Goal: Information Seeking & Learning: Learn about a topic

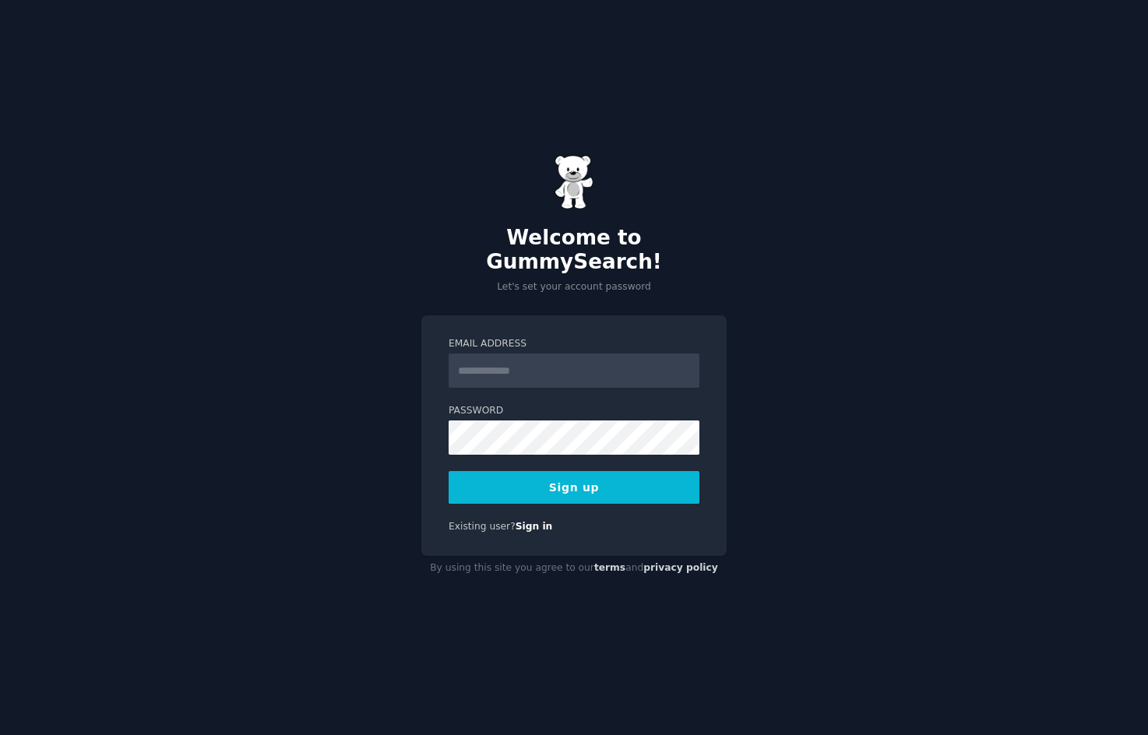
click at [512, 363] on input "Email Address" at bounding box center [574, 371] width 251 height 34
type input "**********"
click at [561, 481] on button "Sign up" at bounding box center [574, 487] width 251 height 33
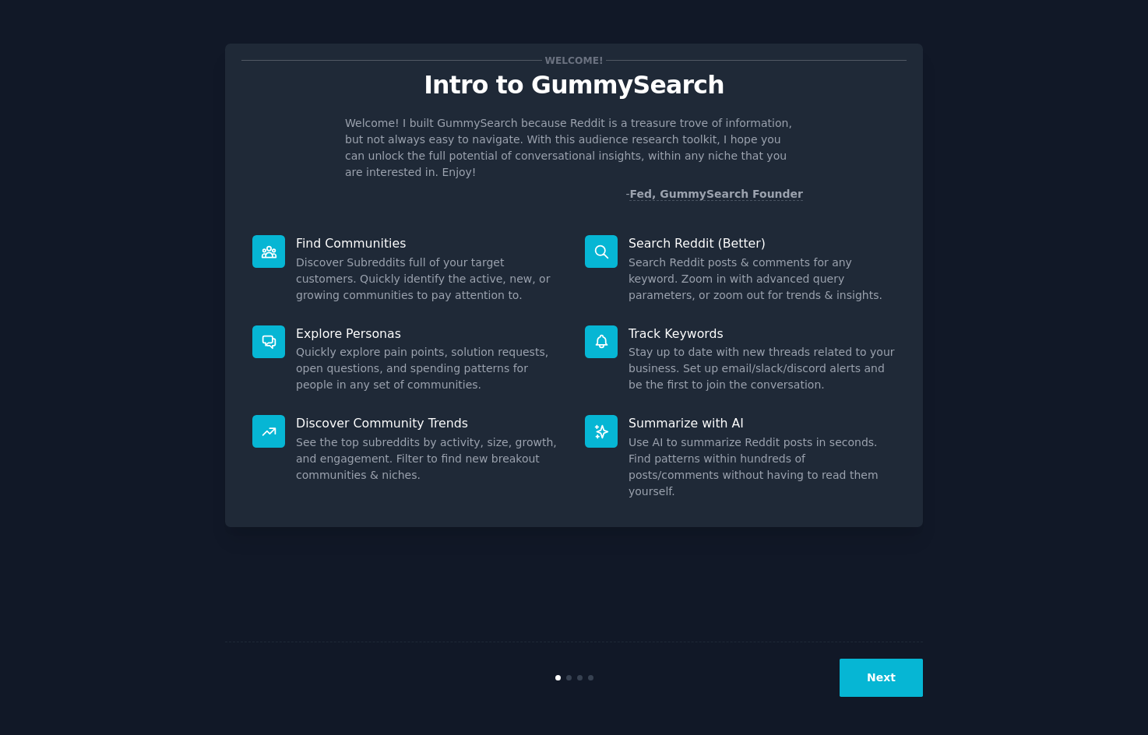
click at [892, 685] on button "Next" at bounding box center [881, 678] width 83 height 38
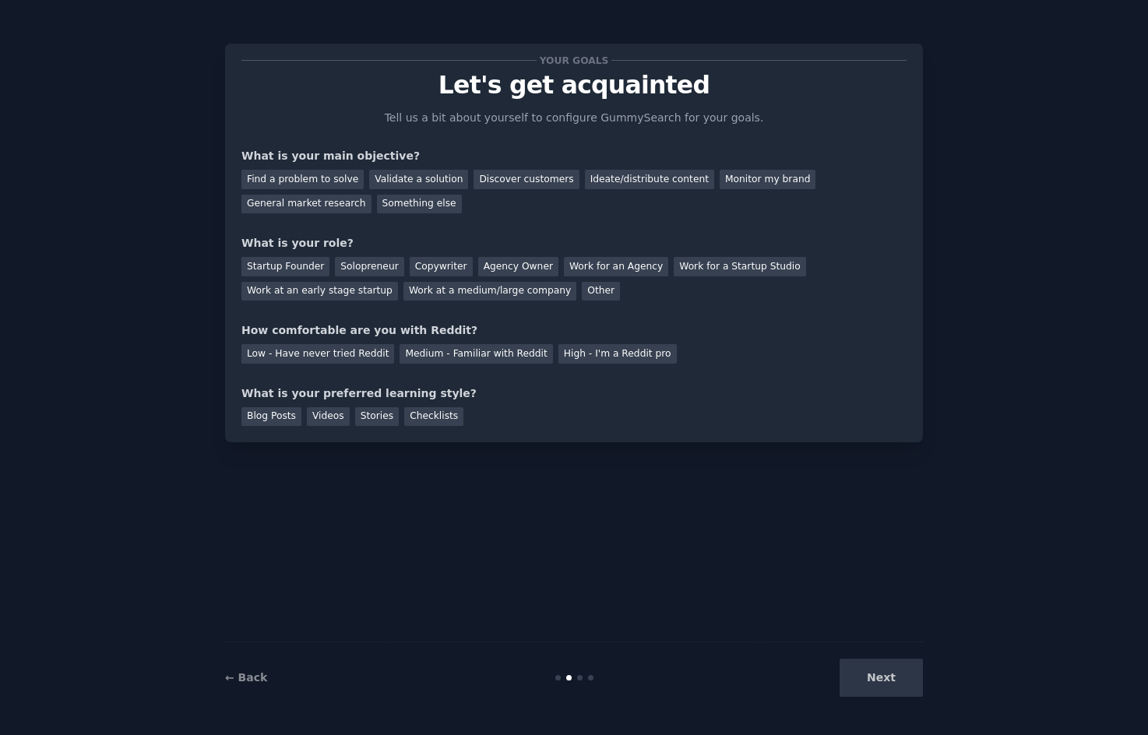
click at [889, 678] on div "Next" at bounding box center [806, 678] width 233 height 38
click at [377, 197] on div "Something else" at bounding box center [419, 204] width 85 height 19
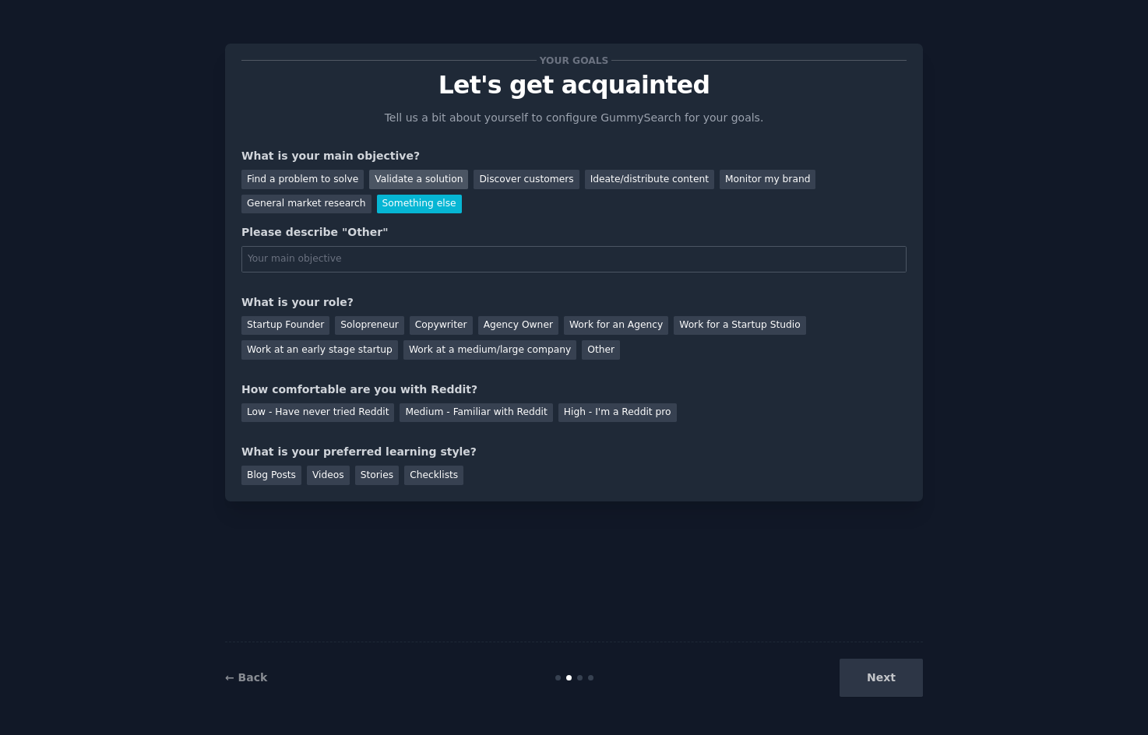
click at [400, 178] on div "Validate a solution" at bounding box center [418, 179] width 99 height 19
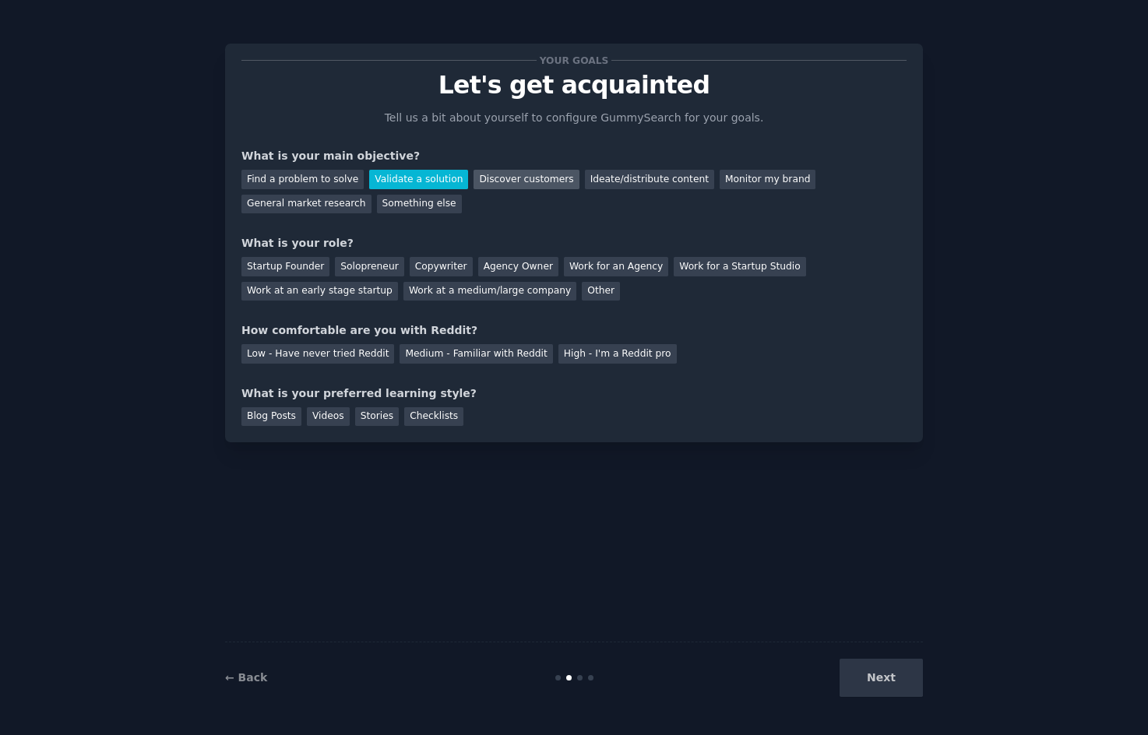
click at [506, 181] on div "Discover customers" at bounding box center [525, 179] width 105 height 19
click at [582, 293] on div "Other" at bounding box center [601, 291] width 38 height 19
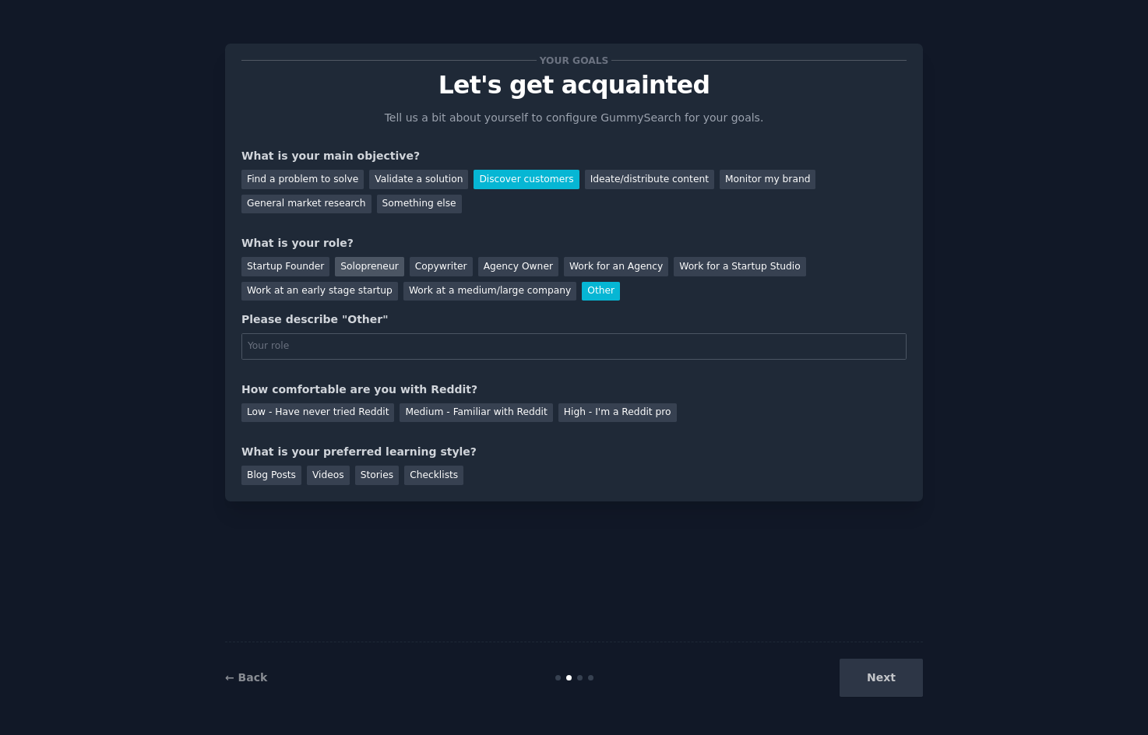
click at [361, 268] on div "Solopreneur" at bounding box center [369, 266] width 69 height 19
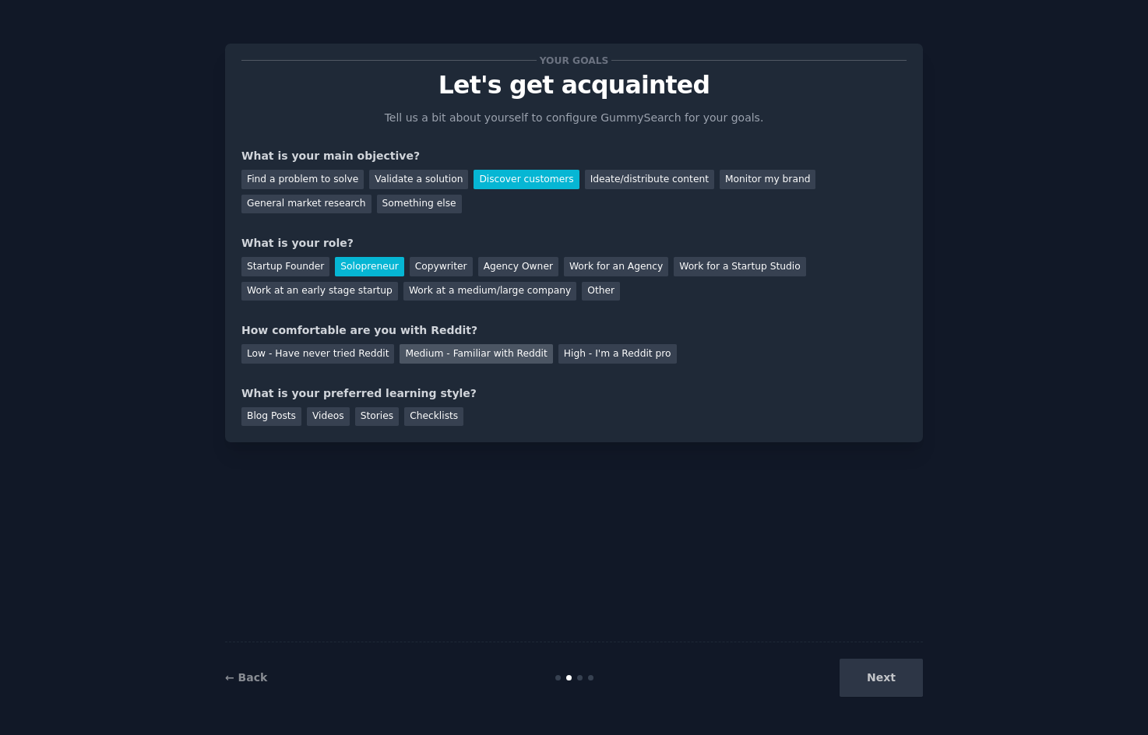
click at [428, 353] on div "Medium - Familiar with Reddit" at bounding box center [476, 353] width 153 height 19
click at [417, 414] on div "Checklists" at bounding box center [433, 416] width 59 height 19
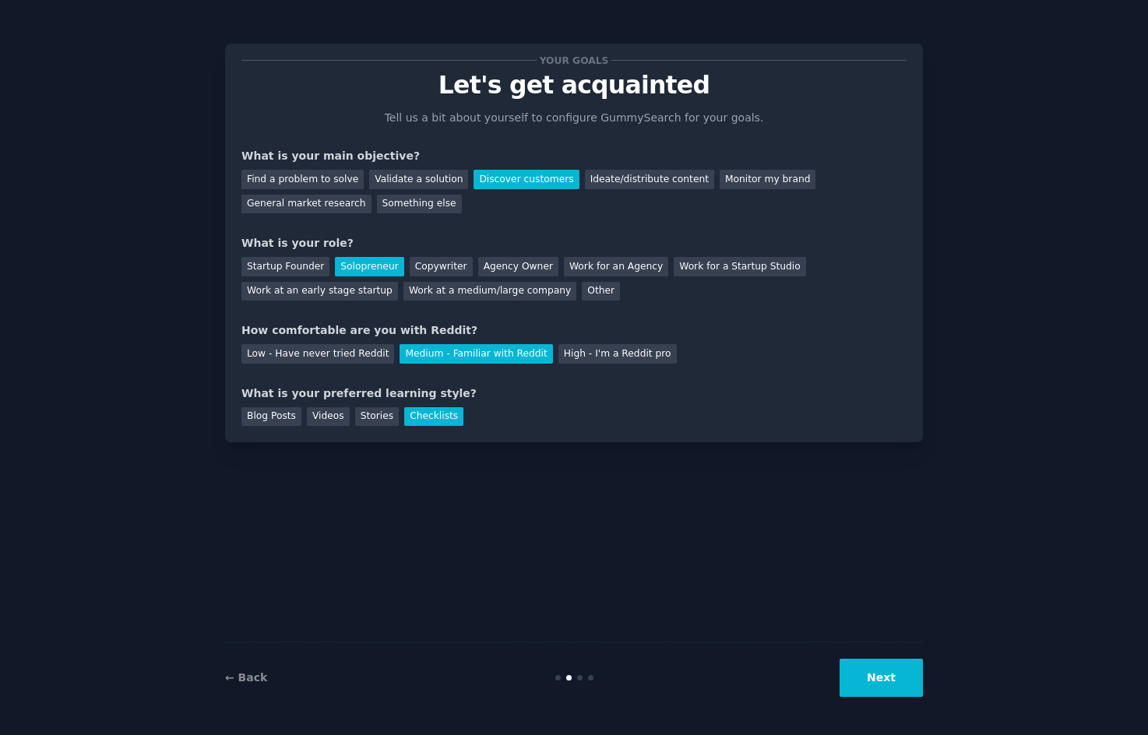
click at [884, 668] on button "Next" at bounding box center [881, 678] width 83 height 38
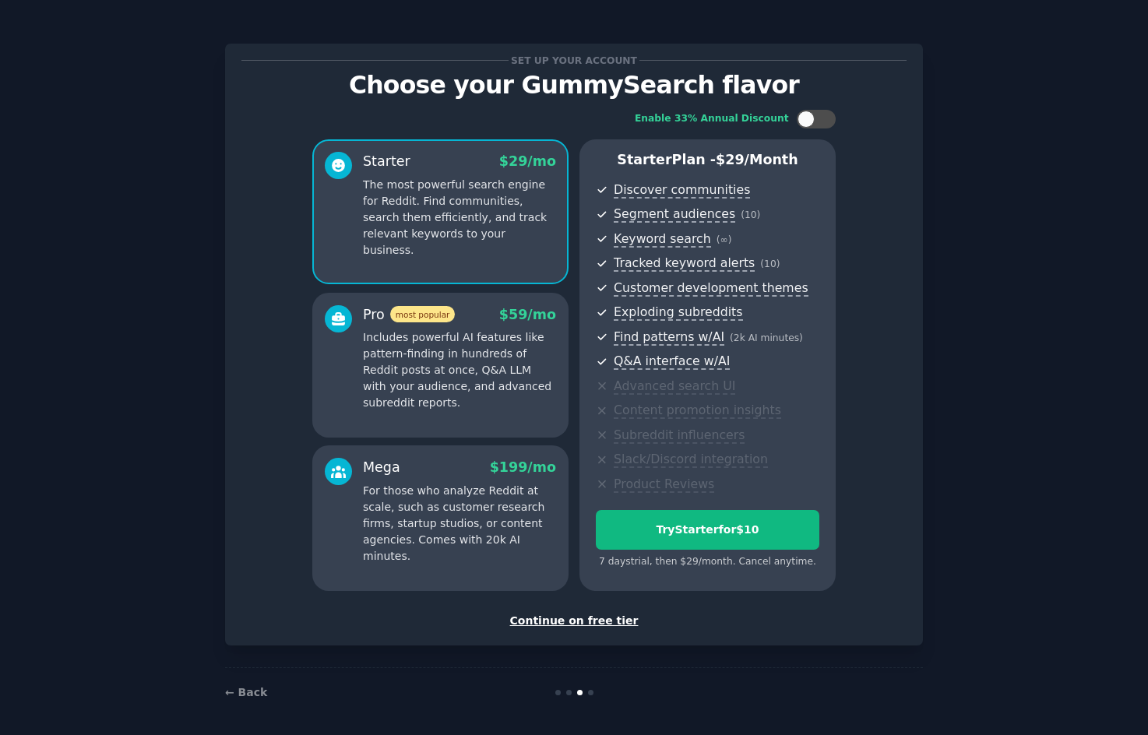
click at [579, 620] on div "Continue on free tier" at bounding box center [573, 621] width 665 height 16
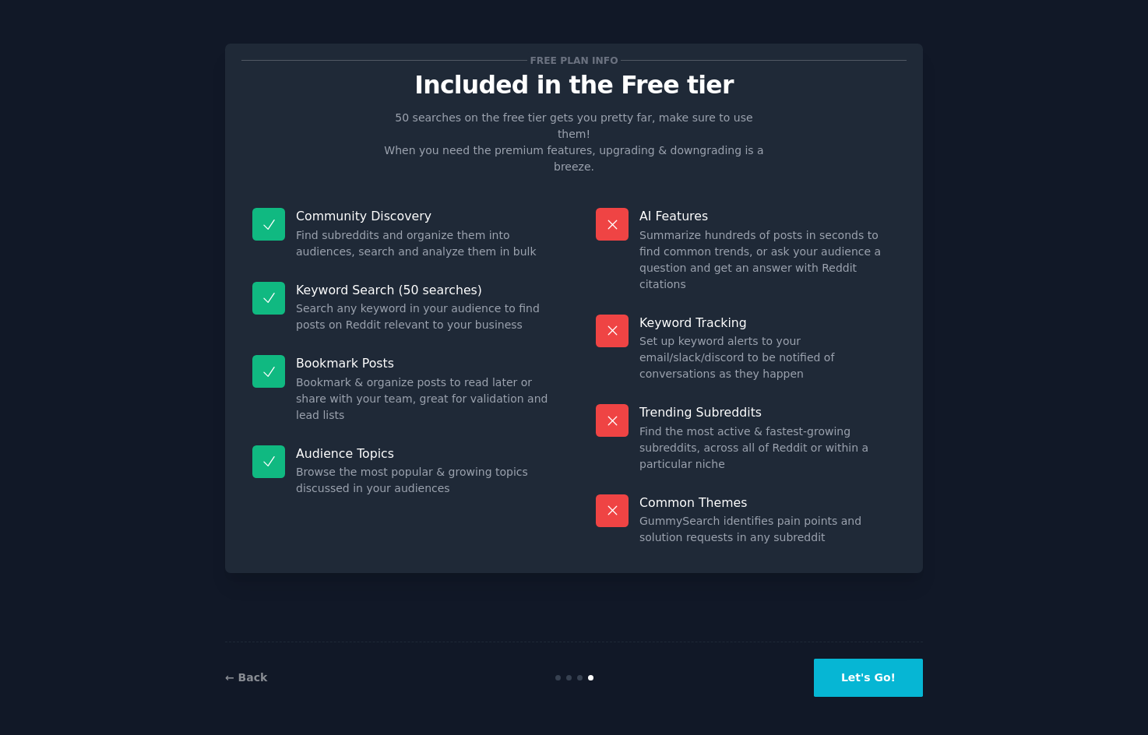
click at [868, 678] on button "Let's Go!" at bounding box center [868, 678] width 109 height 38
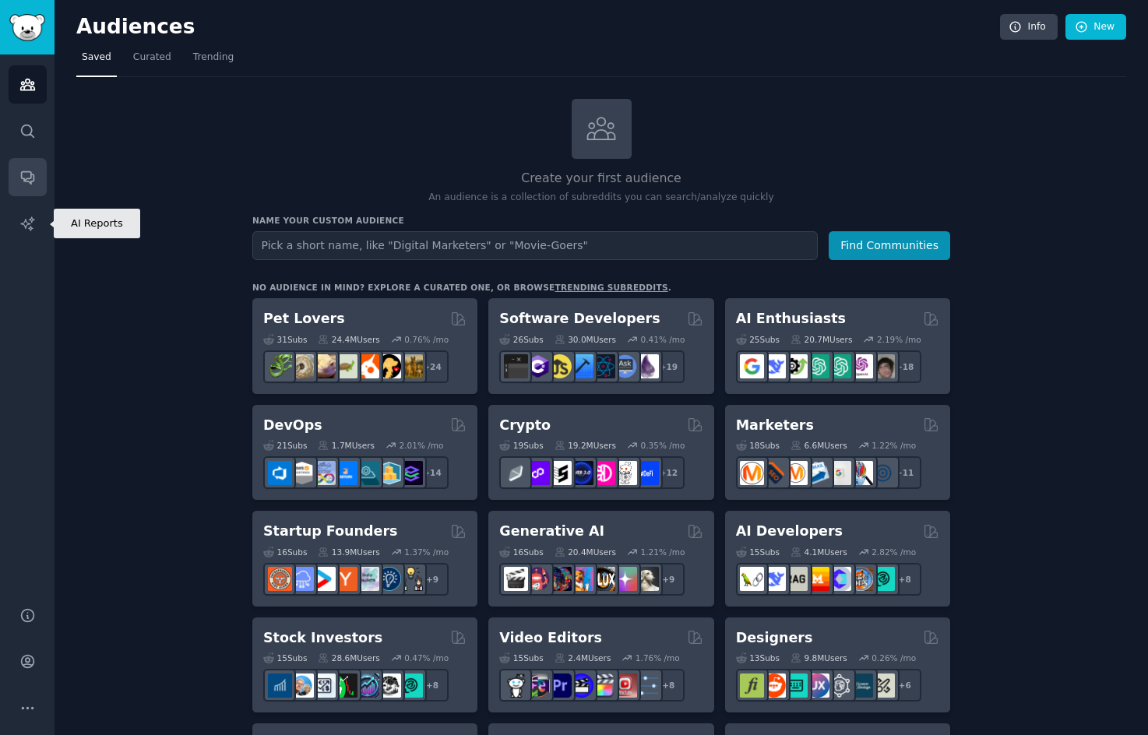
click at [26, 184] on icon "Sidebar" at bounding box center [27, 177] width 16 height 16
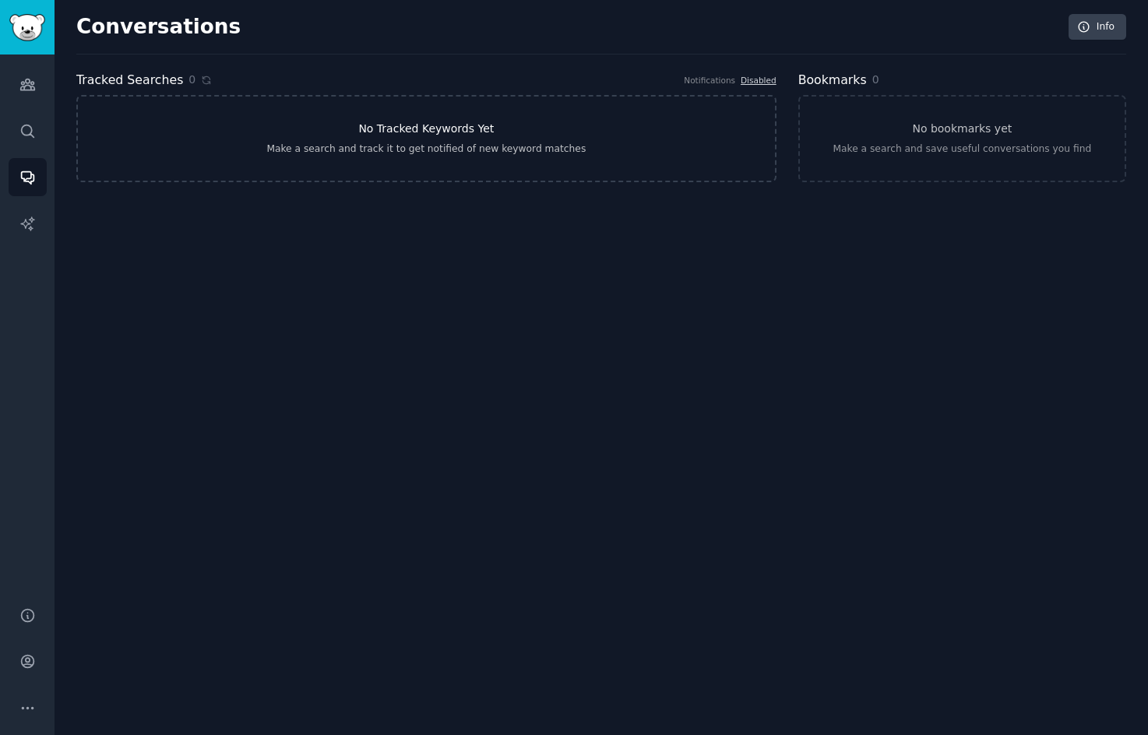
click at [412, 137] on h3 "No Tracked Keywords Yet" at bounding box center [426, 129] width 136 height 16
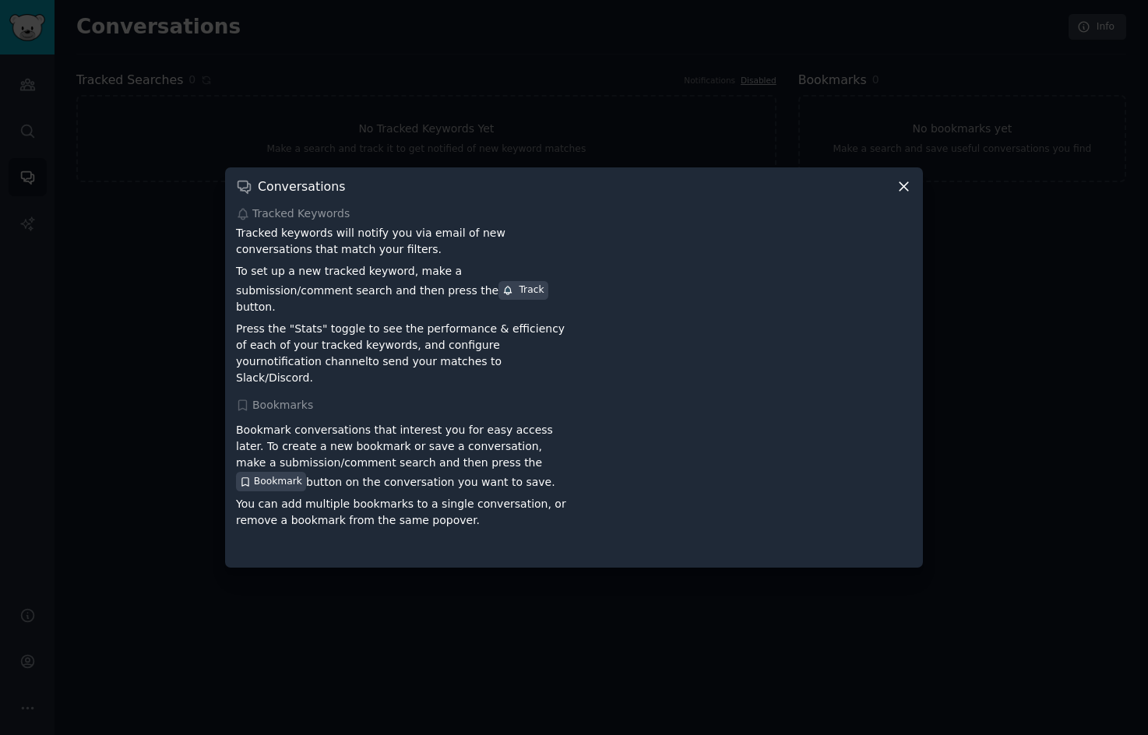
drag, startPoint x: 904, startPoint y: 195, endPoint x: 874, endPoint y: 194, distance: 30.4
click at [903, 195] on icon at bounding box center [904, 186] width 16 height 16
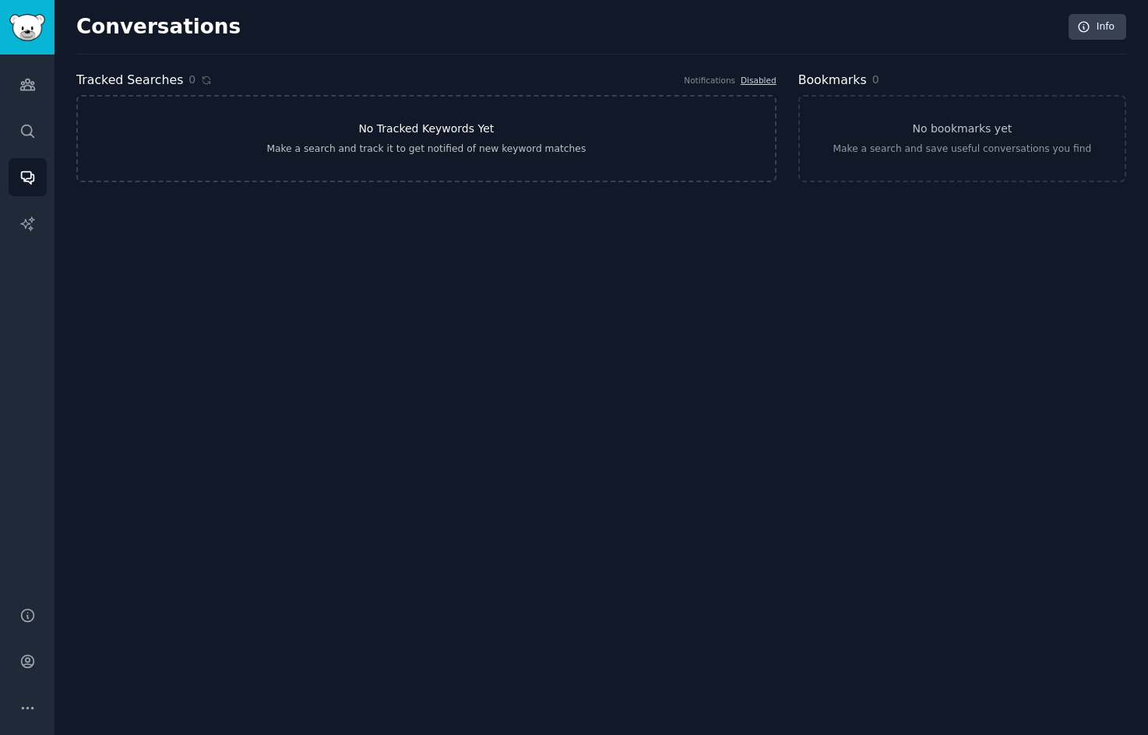
click at [498, 129] on link "No Tracked Keywords Yet Make a search and track it to get notified of new keywo…" at bounding box center [426, 138] width 700 height 87
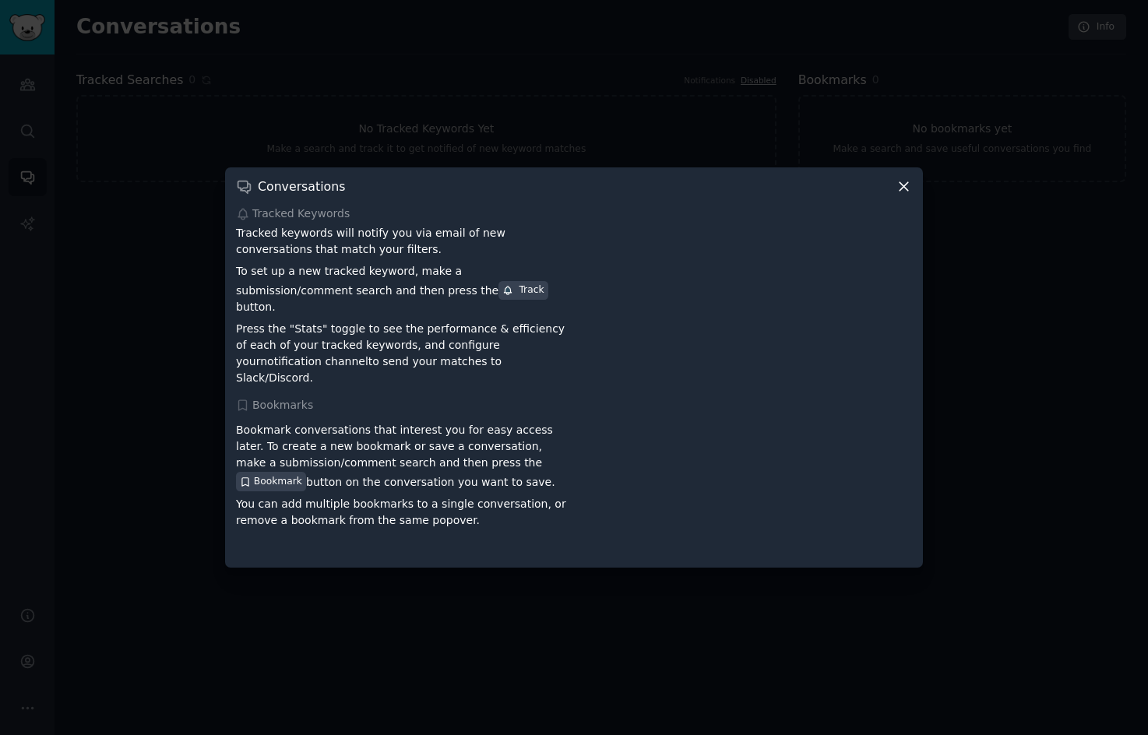
click at [904, 194] on icon at bounding box center [904, 186] width 16 height 16
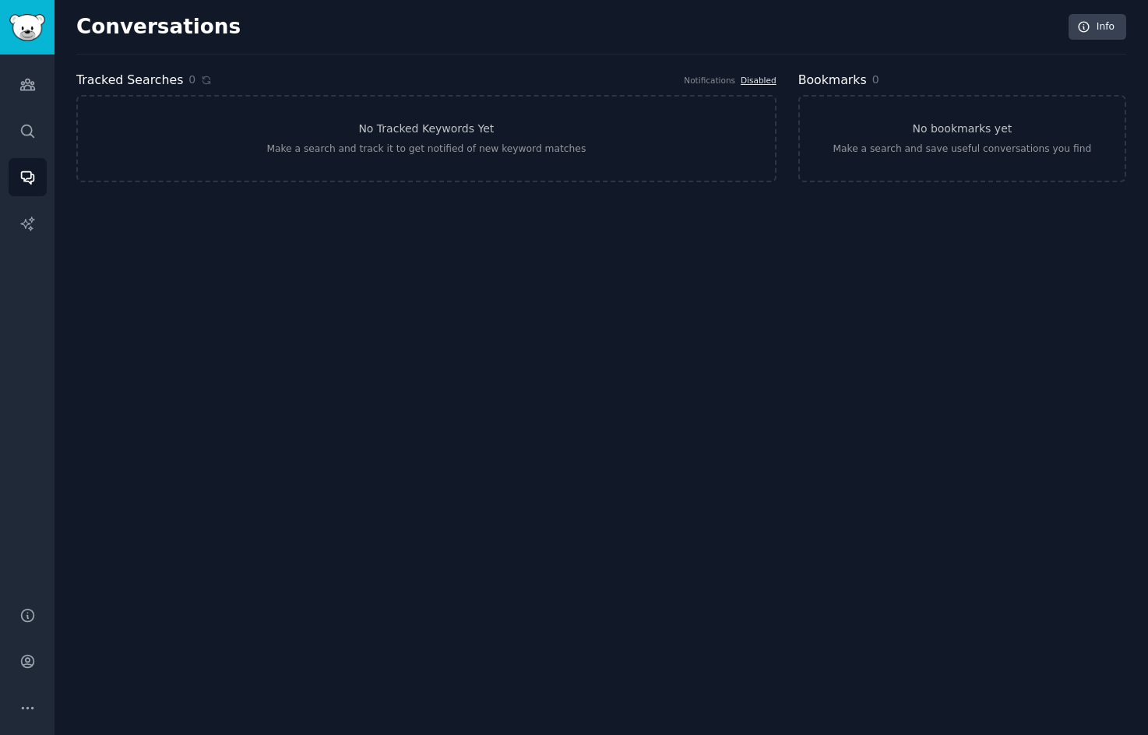
click at [753, 80] on link "Disabled" at bounding box center [759, 80] width 36 height 9
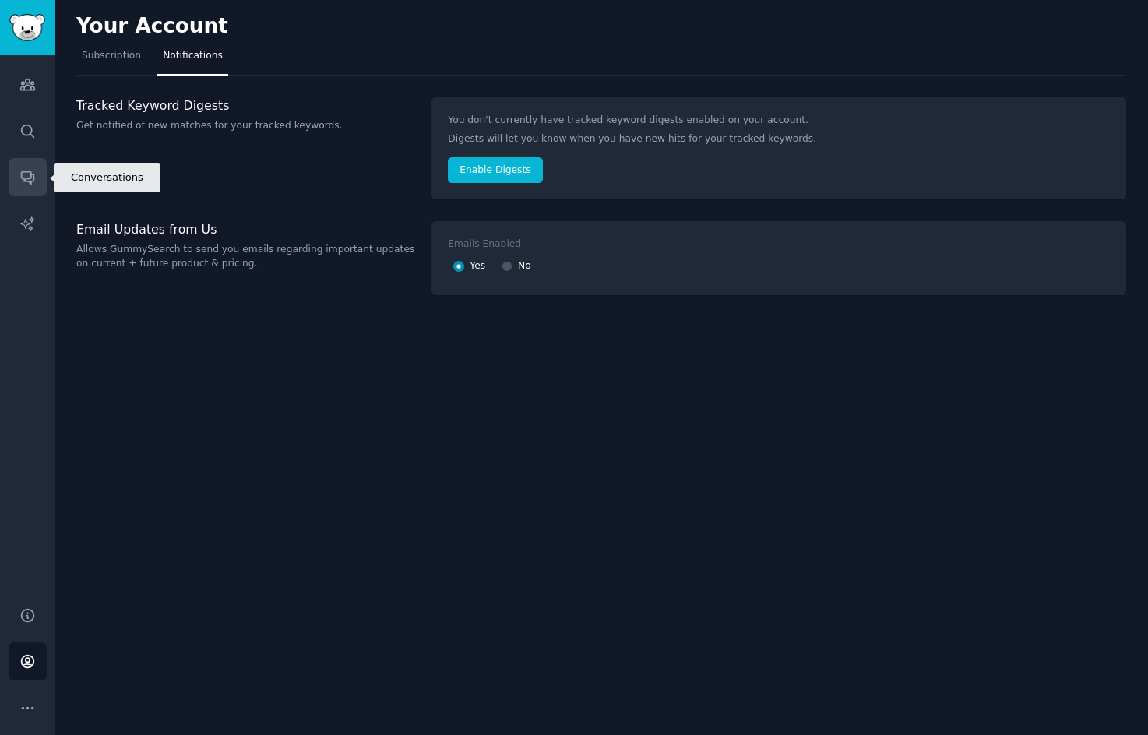
click at [24, 172] on icon "Sidebar" at bounding box center [27, 178] width 12 height 12
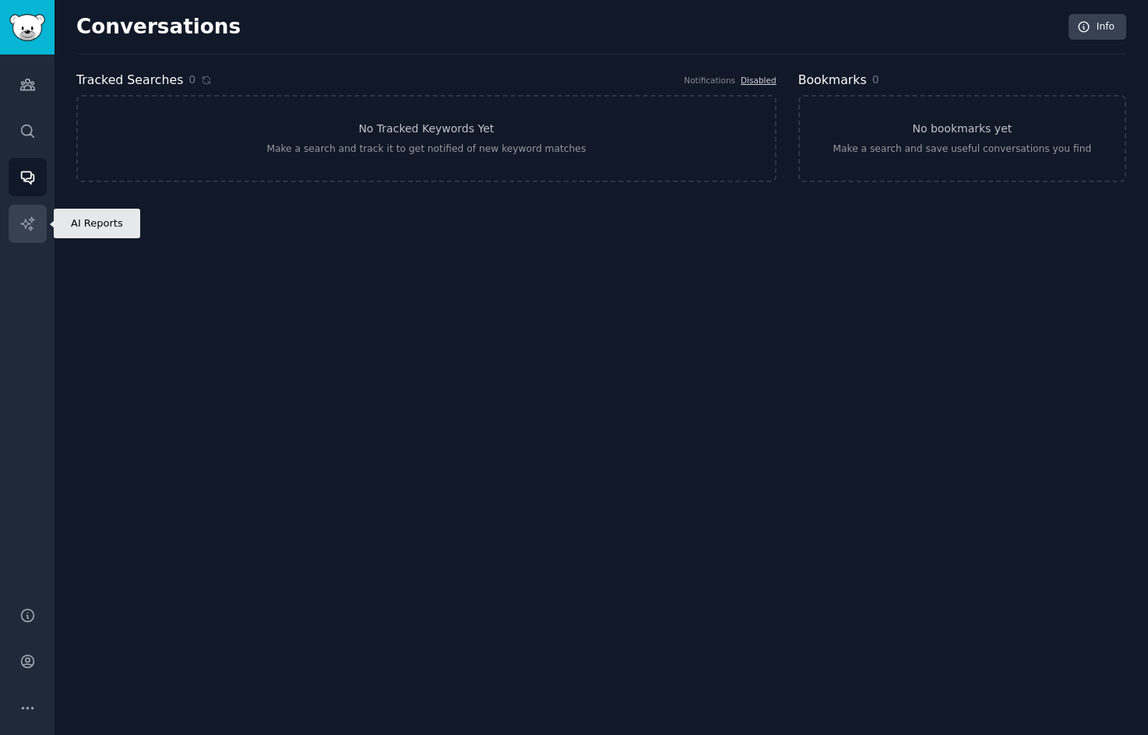
click at [27, 233] on link "AI Reports" at bounding box center [28, 224] width 38 height 38
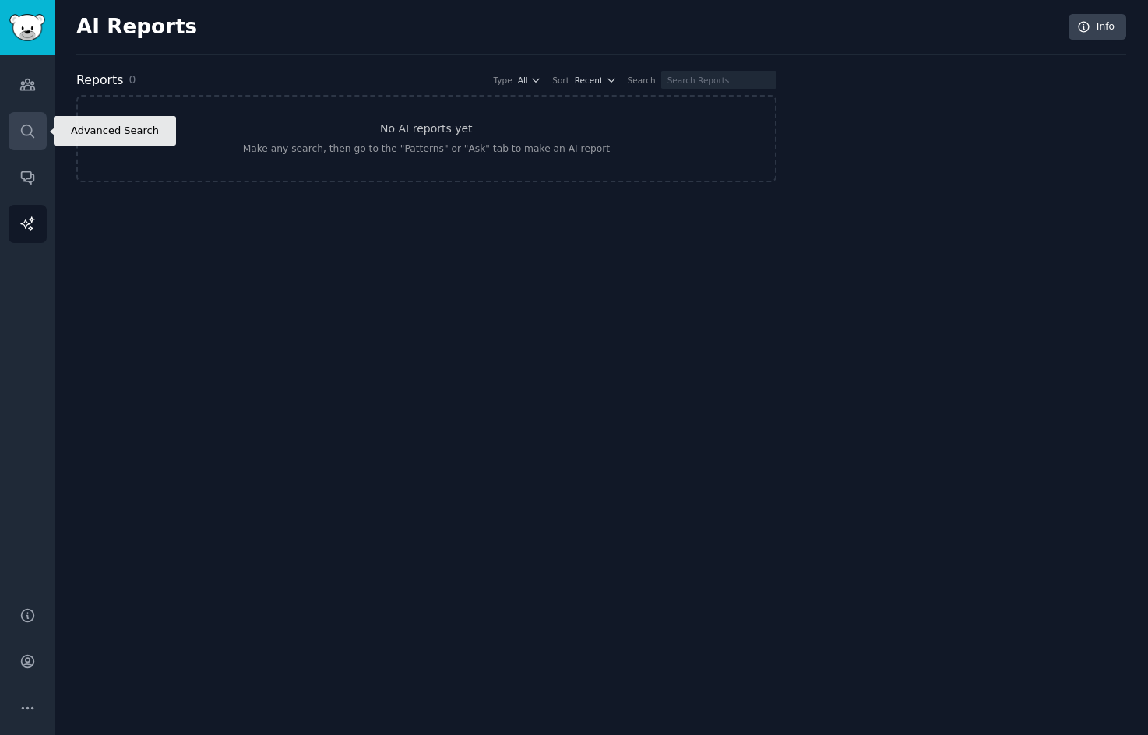
click at [24, 120] on link "Search" at bounding box center [28, 131] width 38 height 38
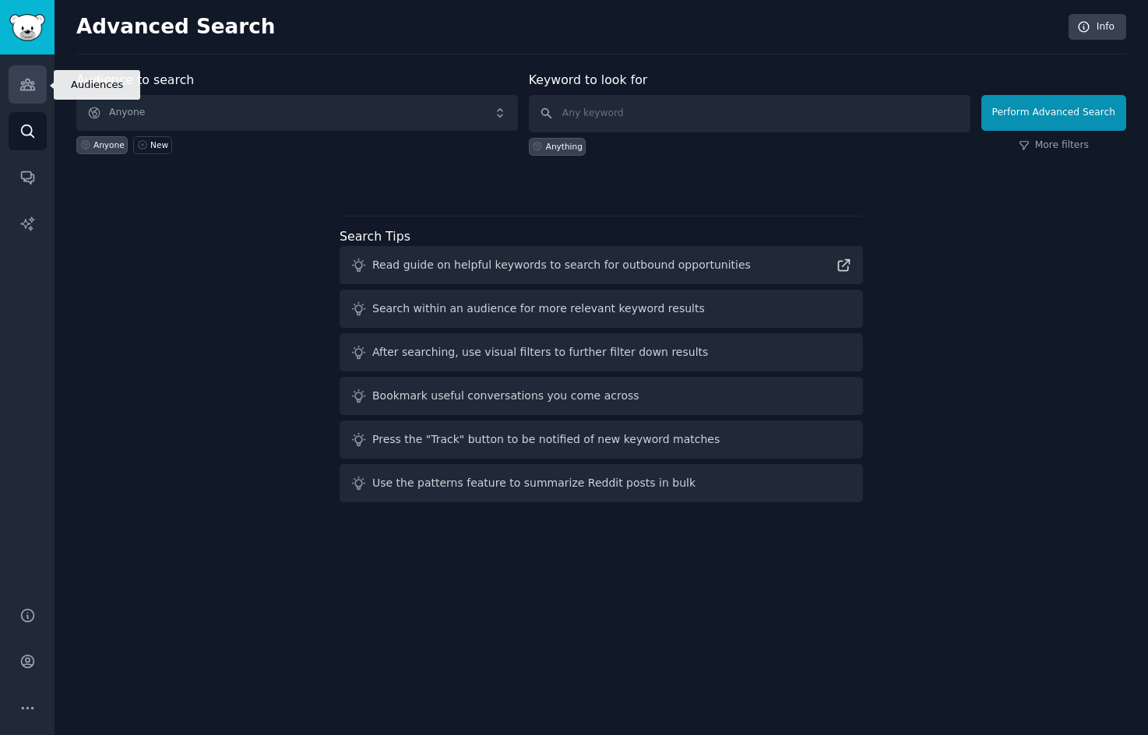
click at [30, 92] on icon "Sidebar" at bounding box center [27, 84] width 16 height 16
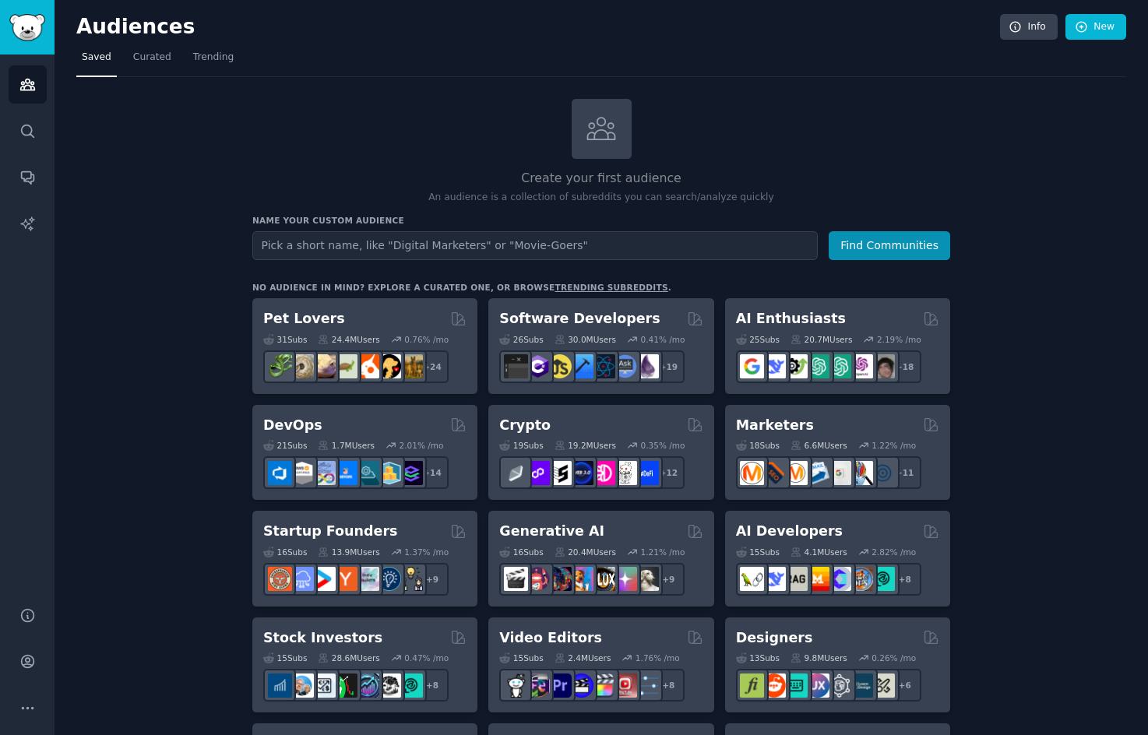
click at [375, 241] on input "text" at bounding box center [534, 245] width 565 height 29
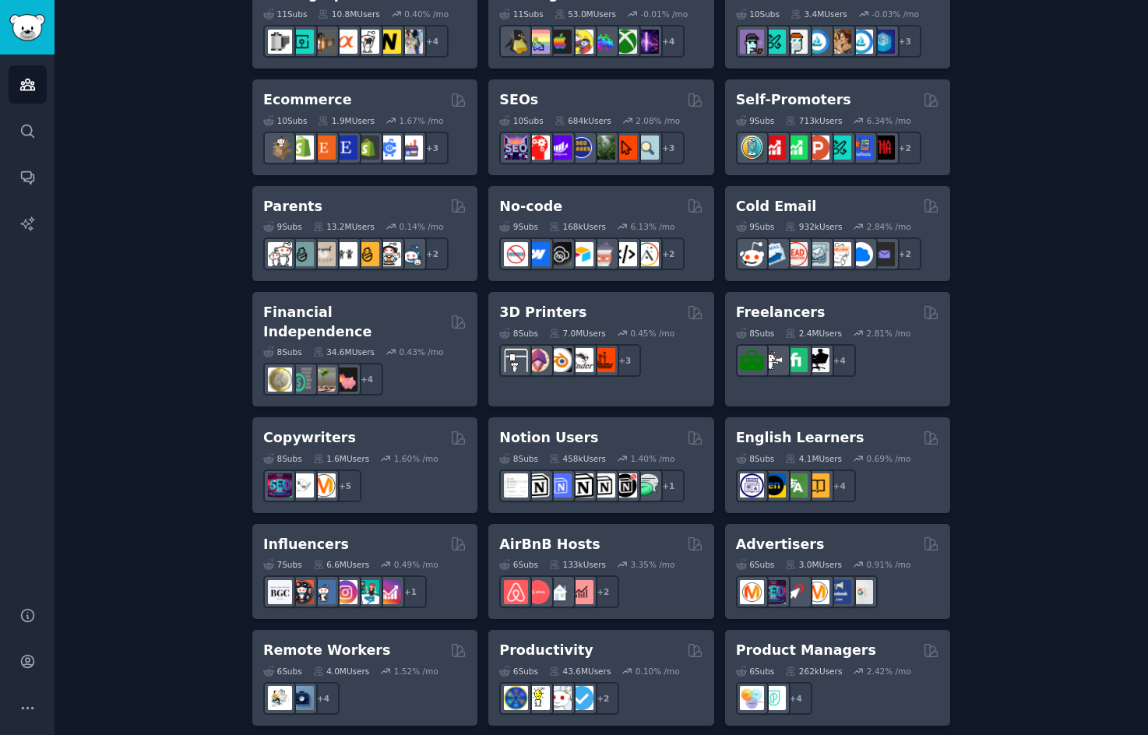
scroll to position [1061, 0]
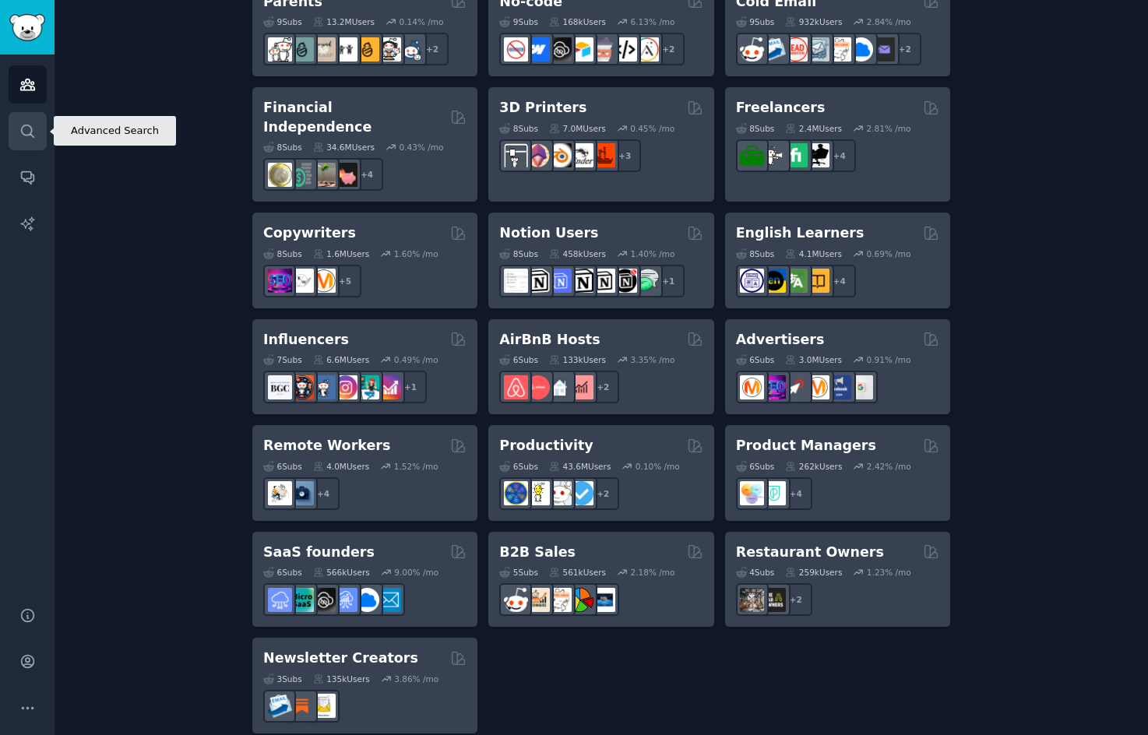
click at [20, 124] on icon "Sidebar" at bounding box center [27, 131] width 16 height 16
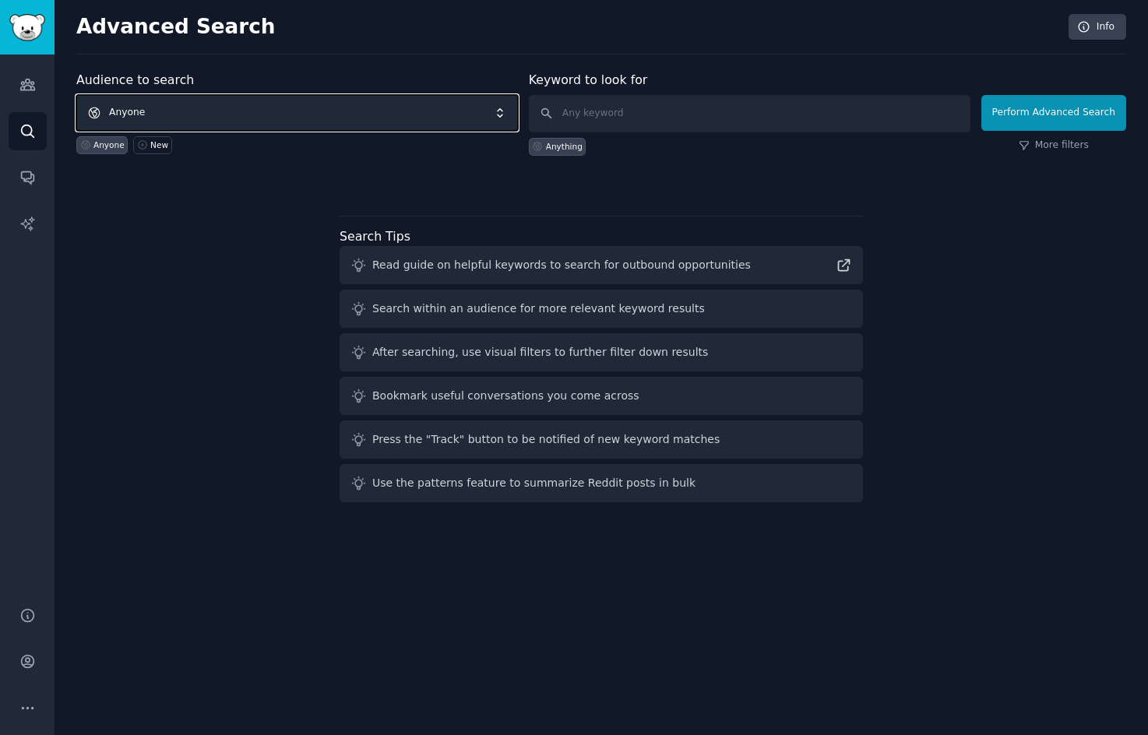
click at [210, 122] on span "Anyone" at bounding box center [297, 113] width 442 height 36
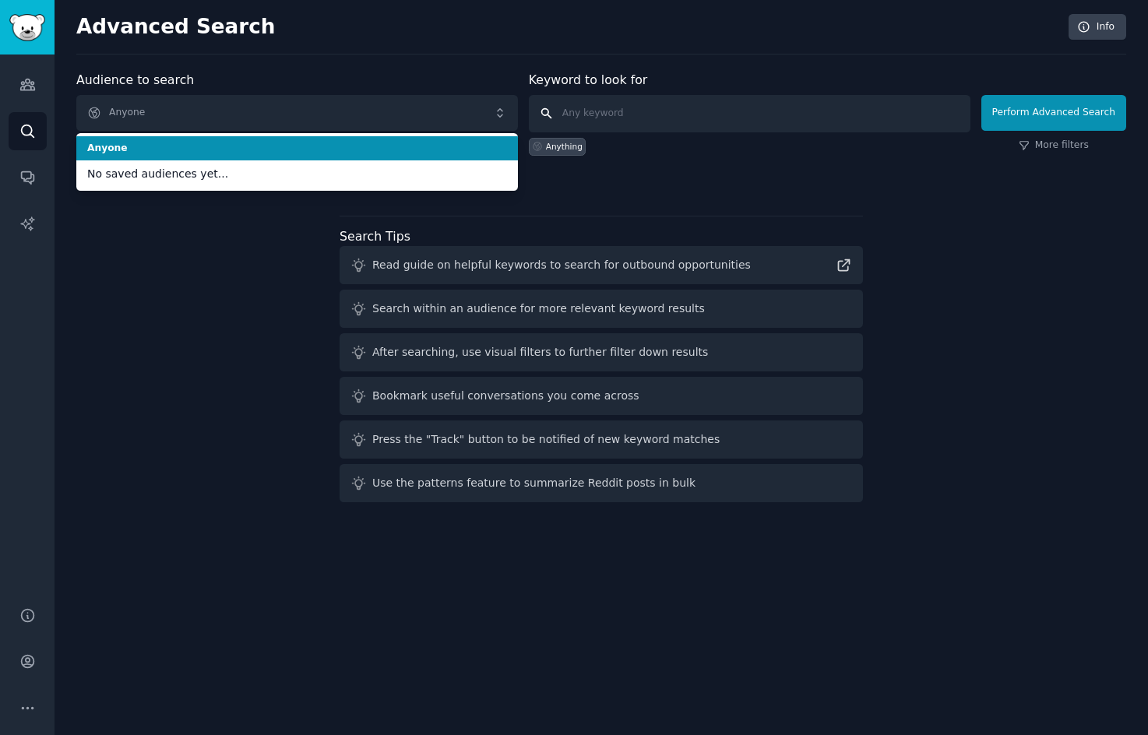
click at [607, 105] on input "text" at bounding box center [750, 113] width 442 height 37
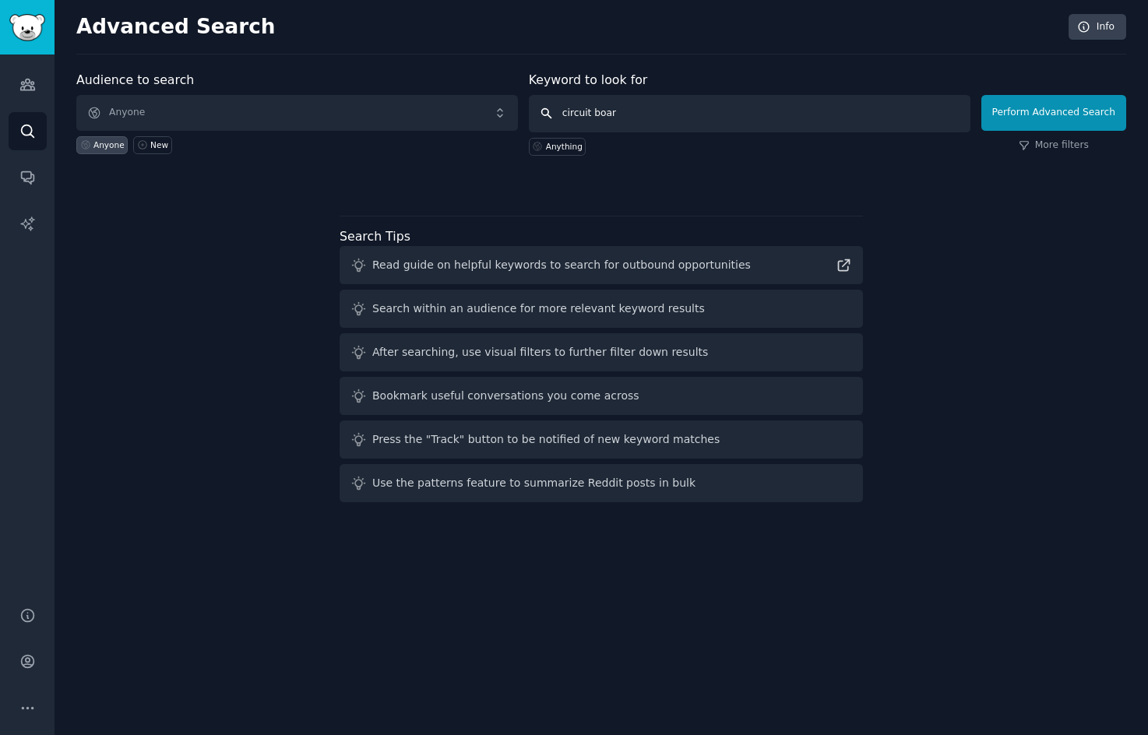
type input "circuit board"
click button "Perform Advanced Search" at bounding box center [1053, 113] width 145 height 36
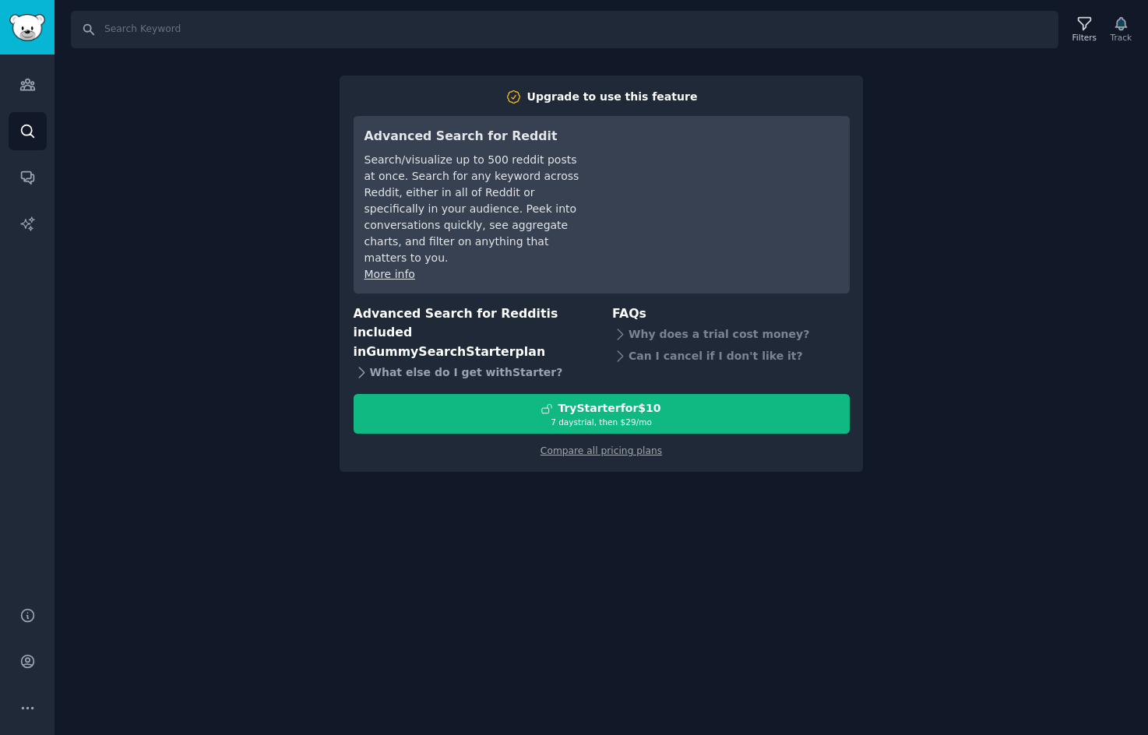
click at [428, 361] on div "What else do I get with Starter ?" at bounding box center [473, 372] width 238 height 22
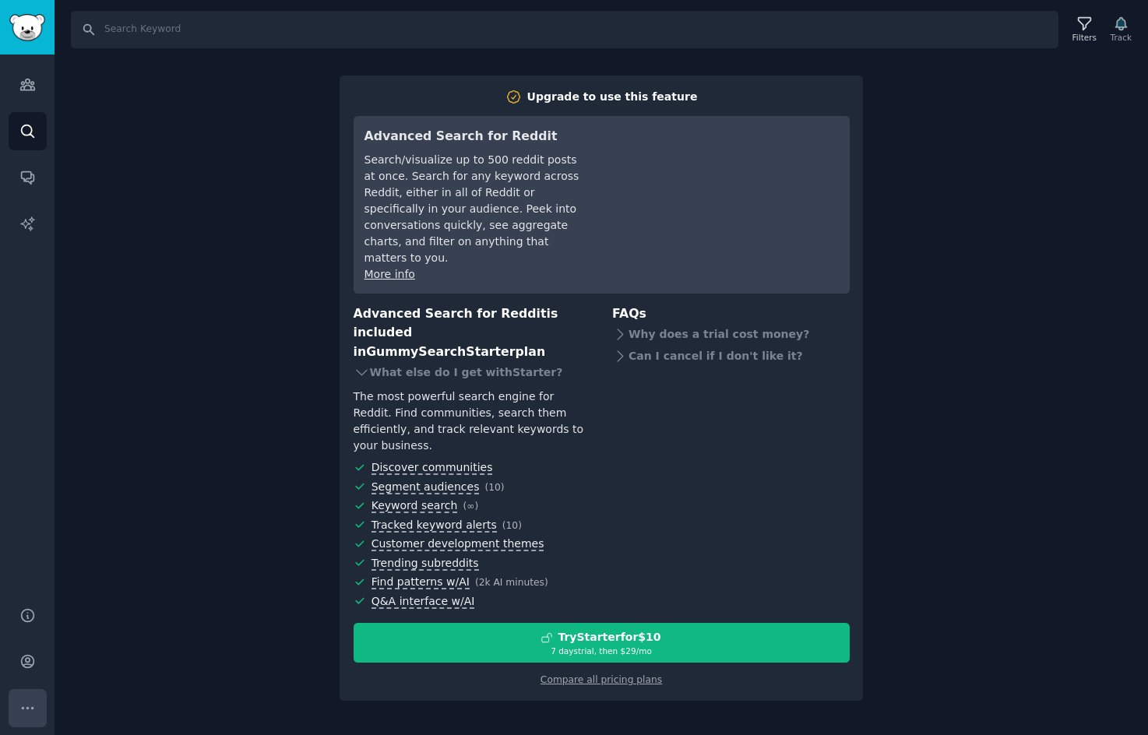
click at [31, 708] on icon "Sidebar" at bounding box center [27, 708] width 11 height 2
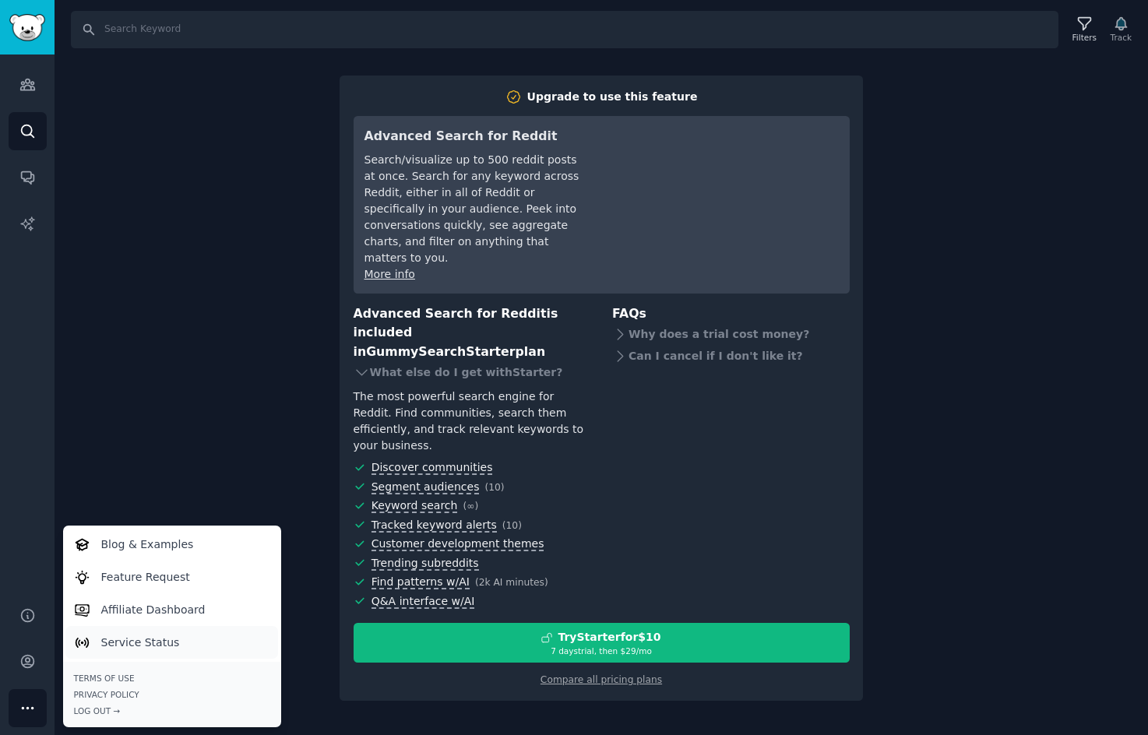
click at [125, 644] on p "Service Status" at bounding box center [140, 643] width 79 height 16
